Goal: Task Accomplishment & Management: Use online tool/utility

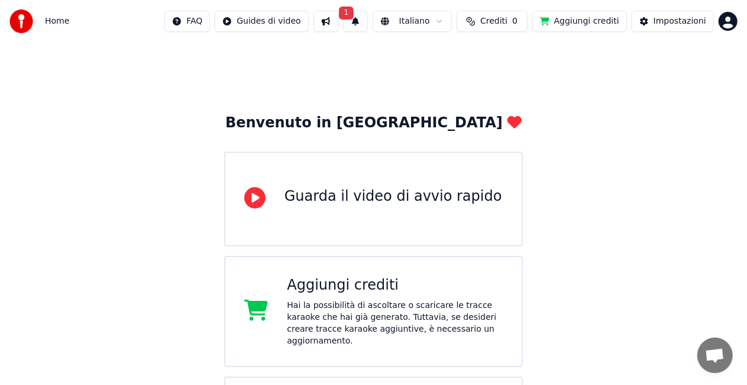
click at [324, 22] on button at bounding box center [326, 21] width 25 height 21
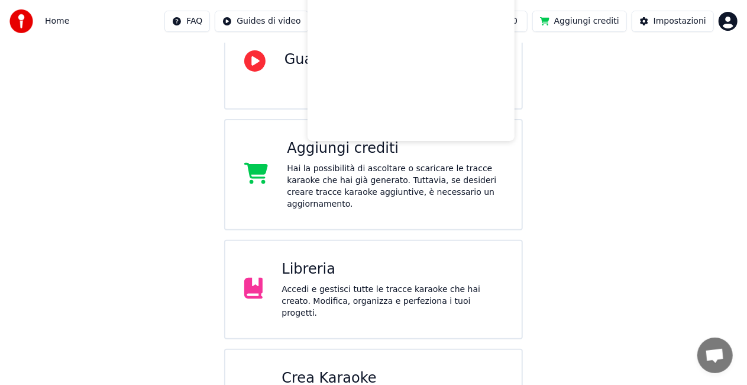
scroll to position [118, 0]
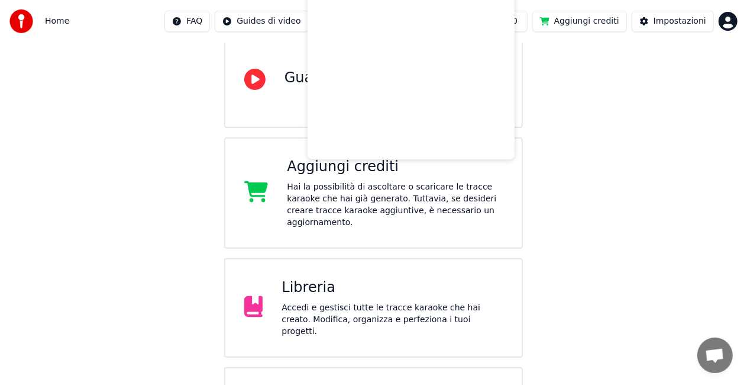
click at [192, 79] on div "Benvenuto in Youka Guarda il video di avvio rapido Aggiungi crediti Hai la poss…" at bounding box center [373, 276] width 747 height 705
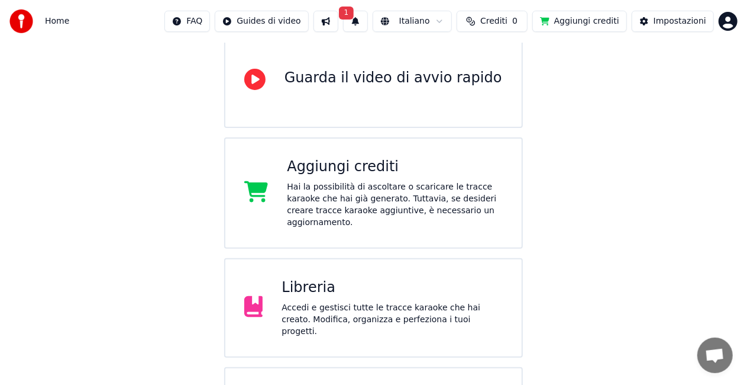
click at [351, 17] on button "1" at bounding box center [355, 21] width 25 height 21
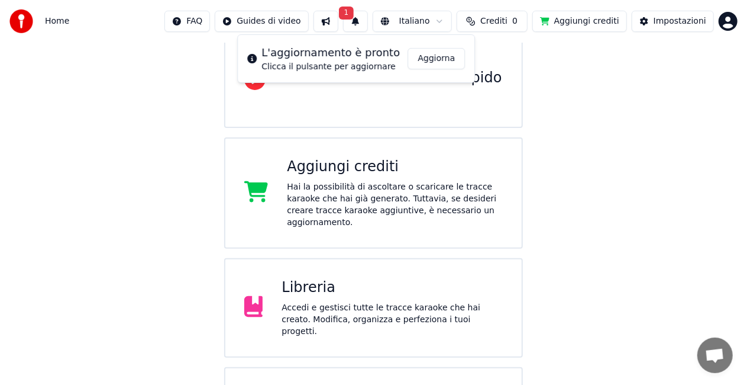
click at [342, 57] on div "L'aggiornamento è pronto" at bounding box center [331, 52] width 138 height 17
click at [449, 62] on button "Aggiorna" at bounding box center [436, 58] width 57 height 21
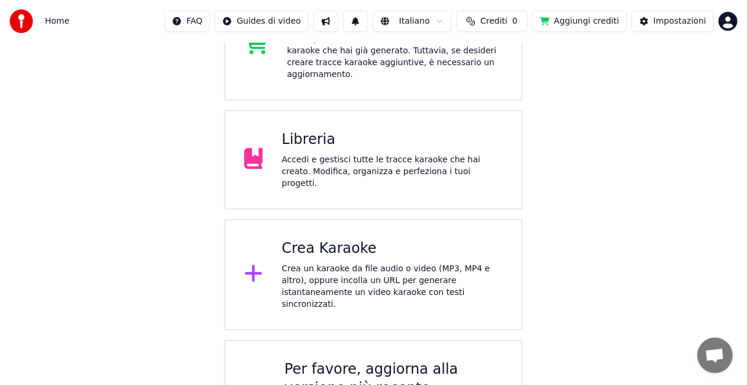
scroll to position [296, 0]
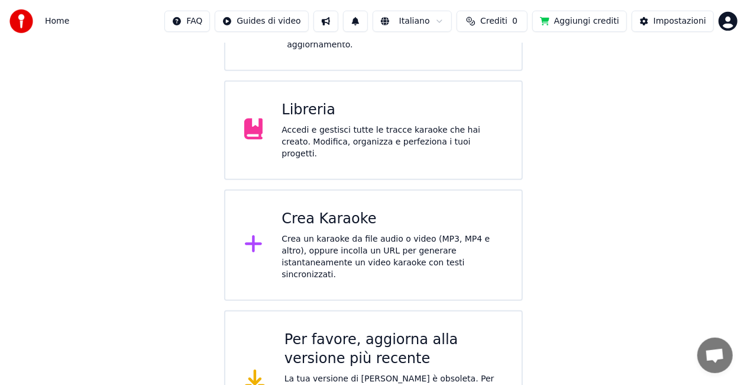
click at [321, 233] on div "Crea un karaoke da file audio o video (MP3, MP4 e altro), oppure incolla un URL…" at bounding box center [392, 256] width 221 height 47
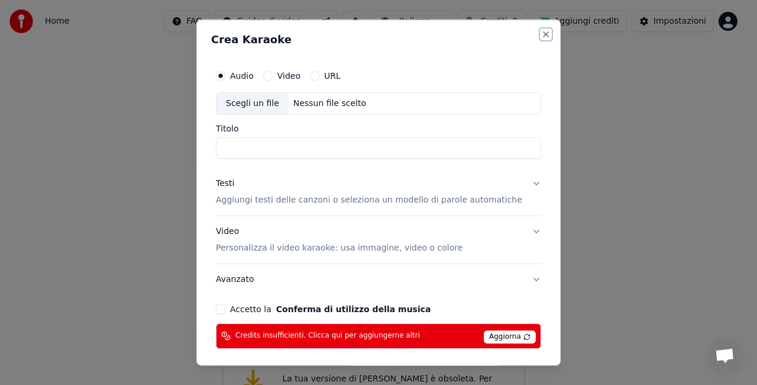
click at [541, 33] on button "Close" at bounding box center [545, 34] width 9 height 9
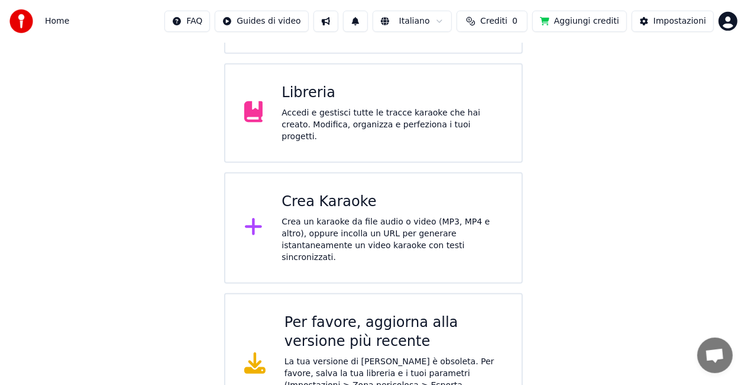
scroll to position [323, 0]
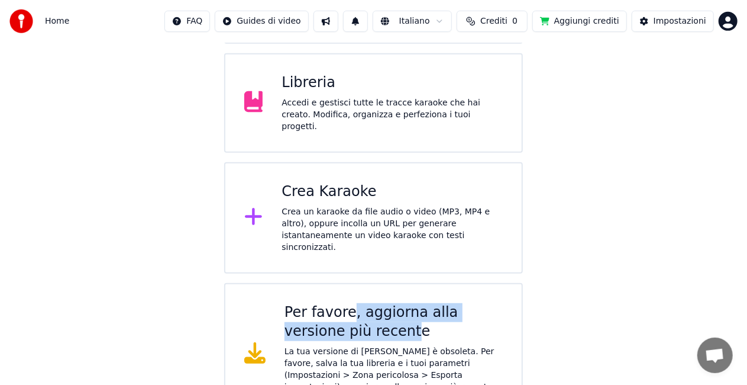
click at [344, 303] on div "Per favore, aggiorna alla versione più recente" at bounding box center [394, 322] width 218 height 38
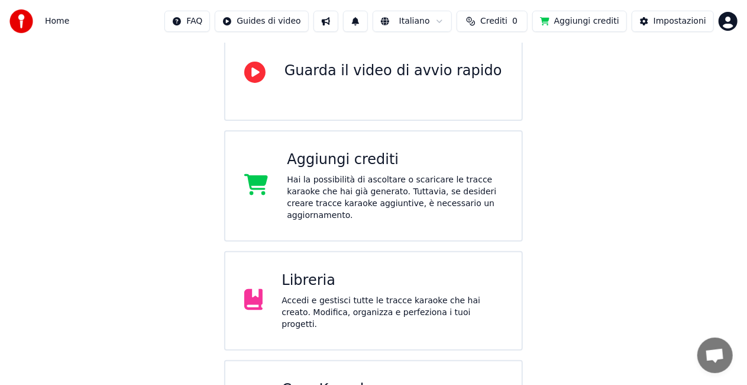
scroll to position [6, 0]
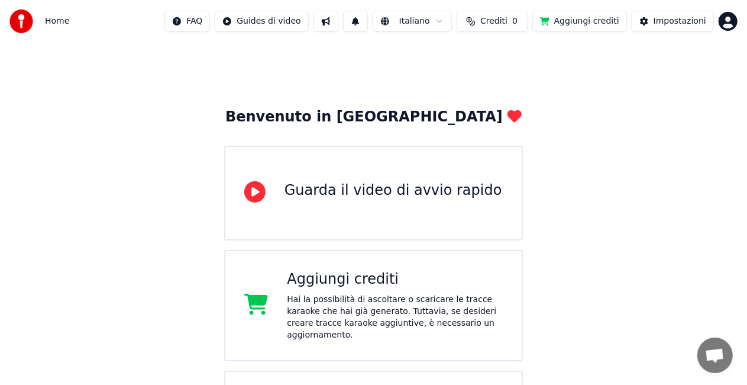
click at [362, 279] on div "Aggiungi crediti" at bounding box center [395, 279] width 216 height 19
